Goal: Task Accomplishment & Management: Complete application form

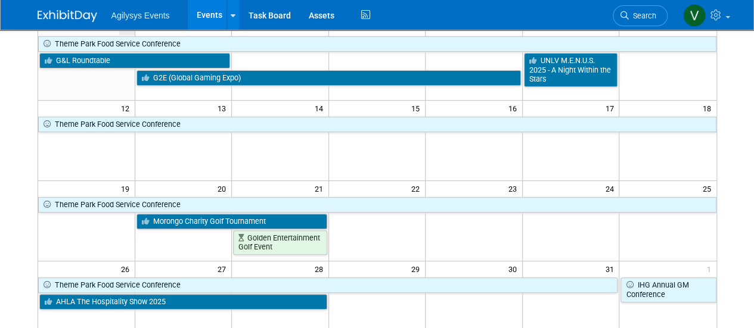
scroll to position [207, 0]
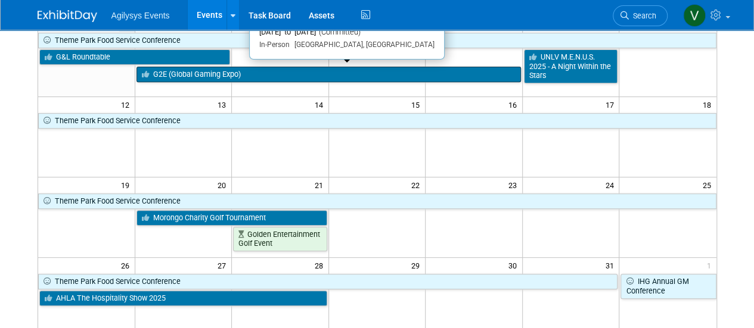
click at [306, 70] on link "G2E (Global Gaming Expo)" at bounding box center [328, 74] width 384 height 15
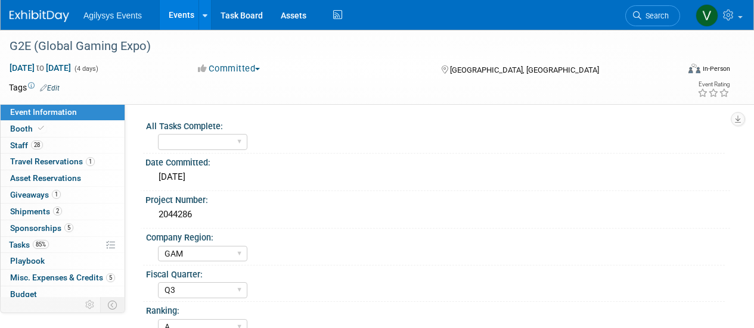
select select "GAM"
select select "Q3"
select select "A"
select select "Yes"
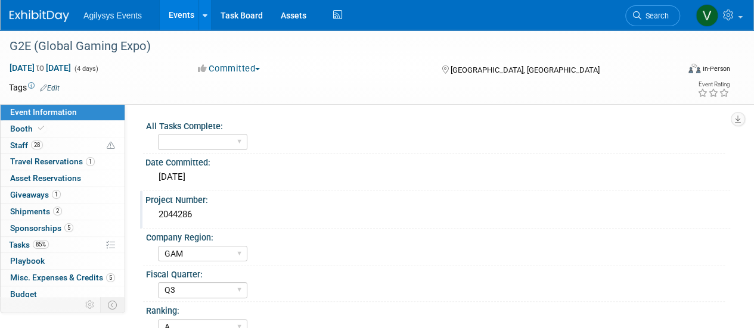
drag, startPoint x: 199, startPoint y: 214, endPoint x: 155, endPoint y: 221, distance: 44.7
click at [155, 221] on div "2044286" at bounding box center [437, 215] width 566 height 18
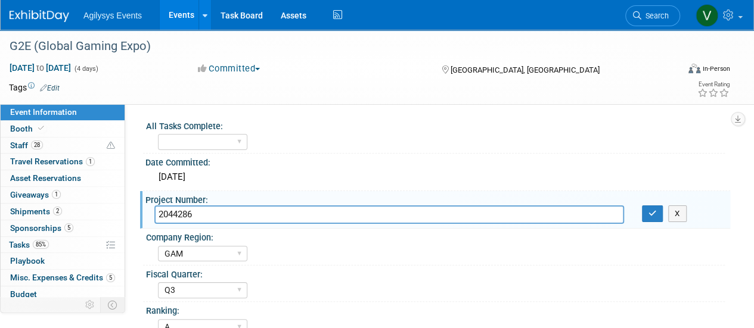
drag, startPoint x: 196, startPoint y: 216, endPoint x: 161, endPoint y: 217, distance: 34.6
click at [161, 217] on input "2044286" at bounding box center [388, 215] width 469 height 18
click at [199, 214] on input "2044286" at bounding box center [388, 215] width 469 height 18
drag, startPoint x: 199, startPoint y: 214, endPoint x: 193, endPoint y: 216, distance: 6.2
click at [193, 216] on input "2044286" at bounding box center [388, 215] width 469 height 18
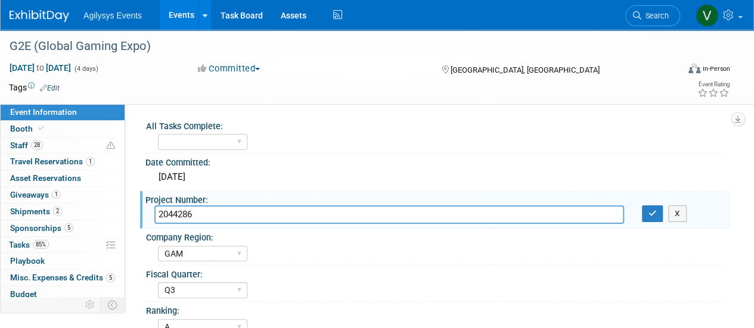
click at [68, 23] on div "Agilysys Events Events Add Event Bulk Upload Events Shareable Event Boards Rece…" at bounding box center [370, 15] width 720 height 30
